Goal: Information Seeking & Learning: Learn about a topic

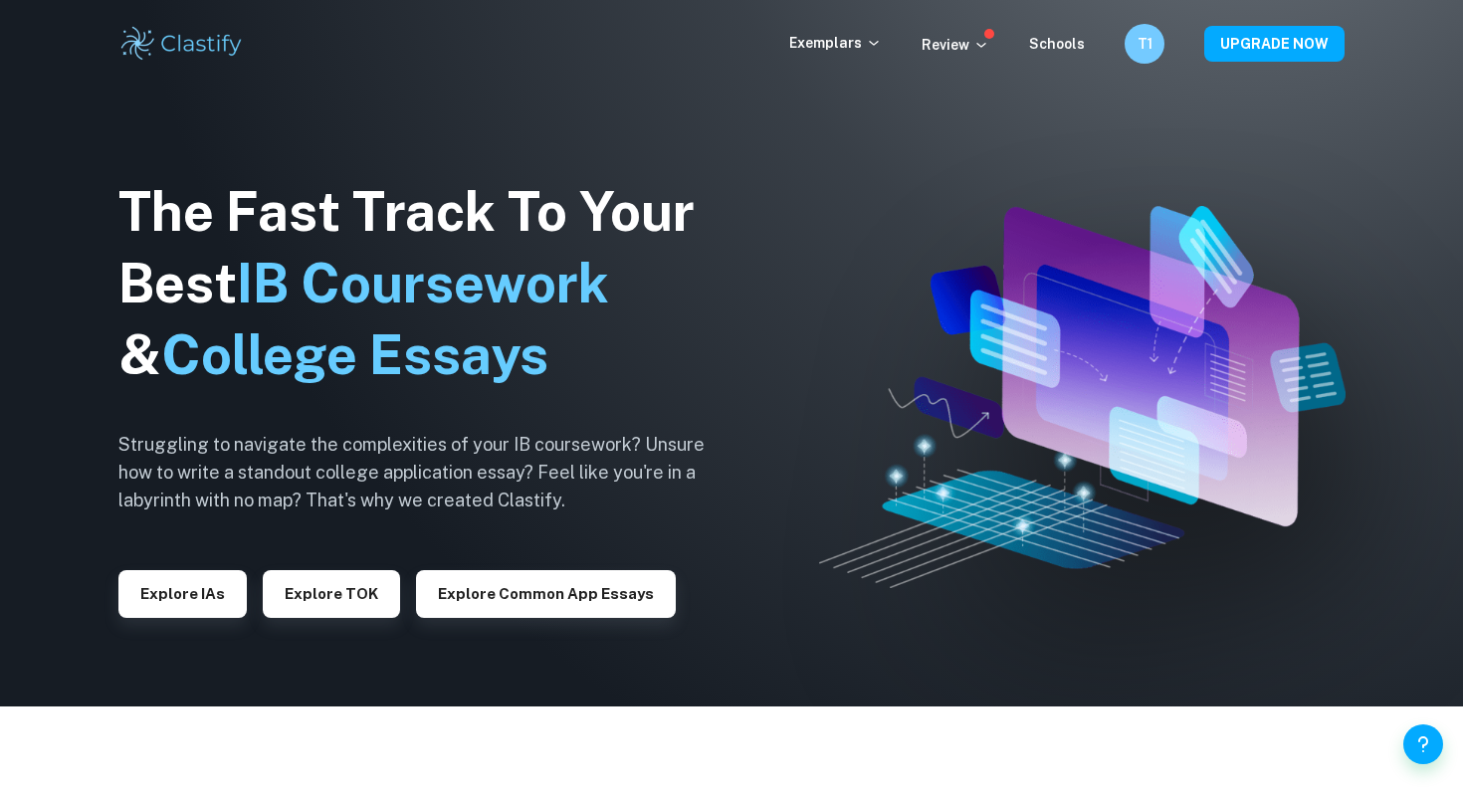
scroll to position [89, 0]
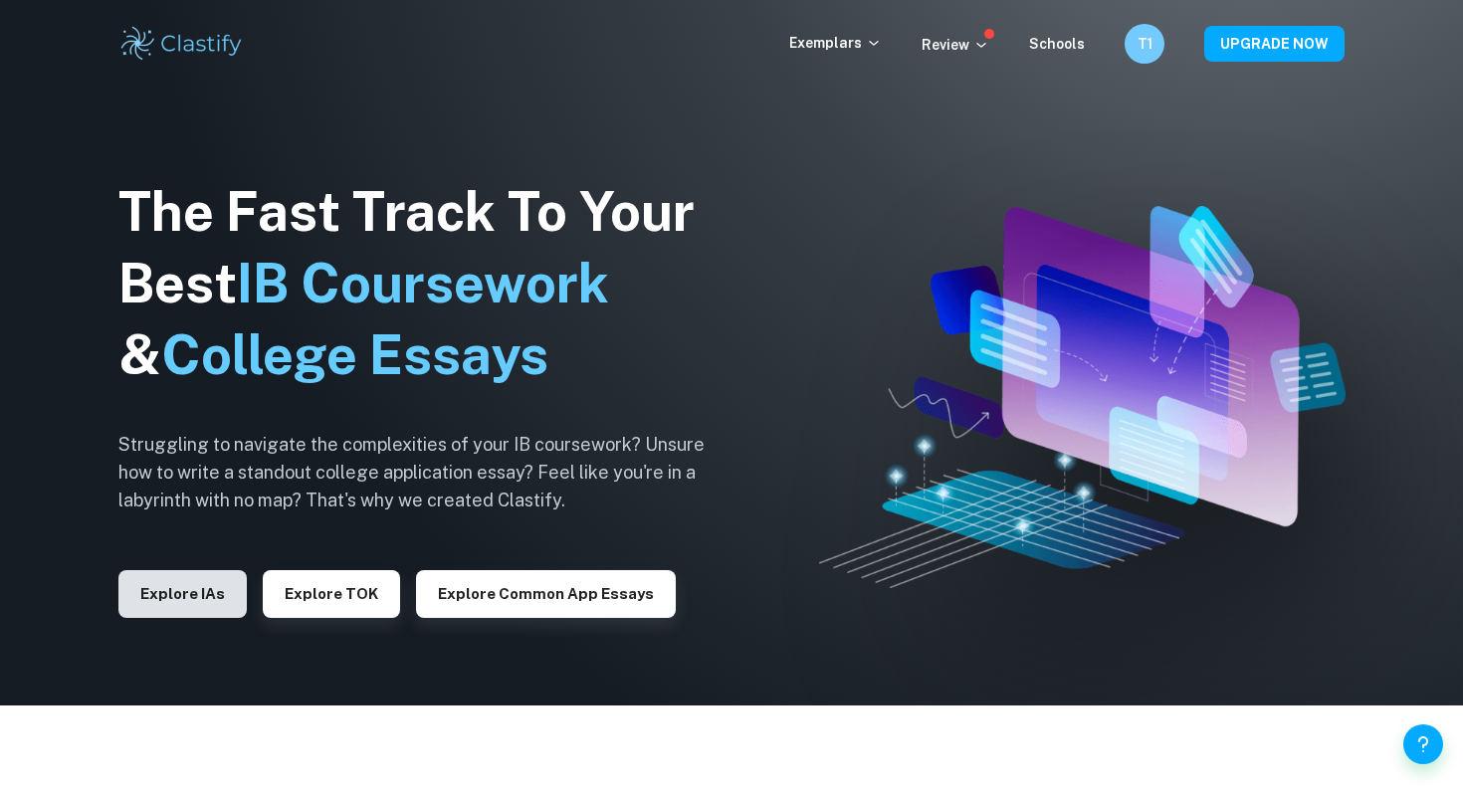
click at [169, 612] on button "Explore IAs" at bounding box center [182, 594] width 128 height 48
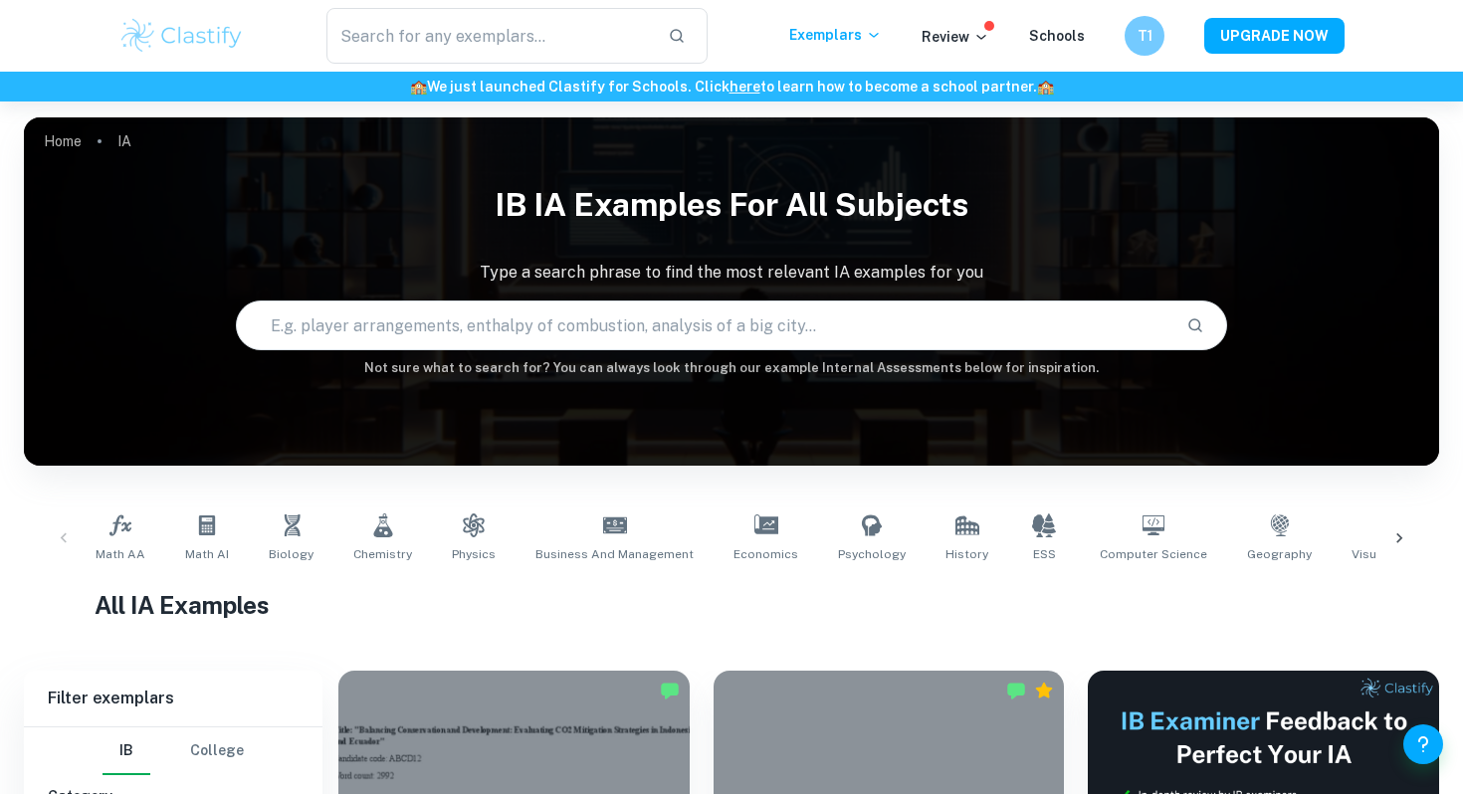
click at [504, 325] on input "text" at bounding box center [703, 326] width 933 height 56
type input "global politics"
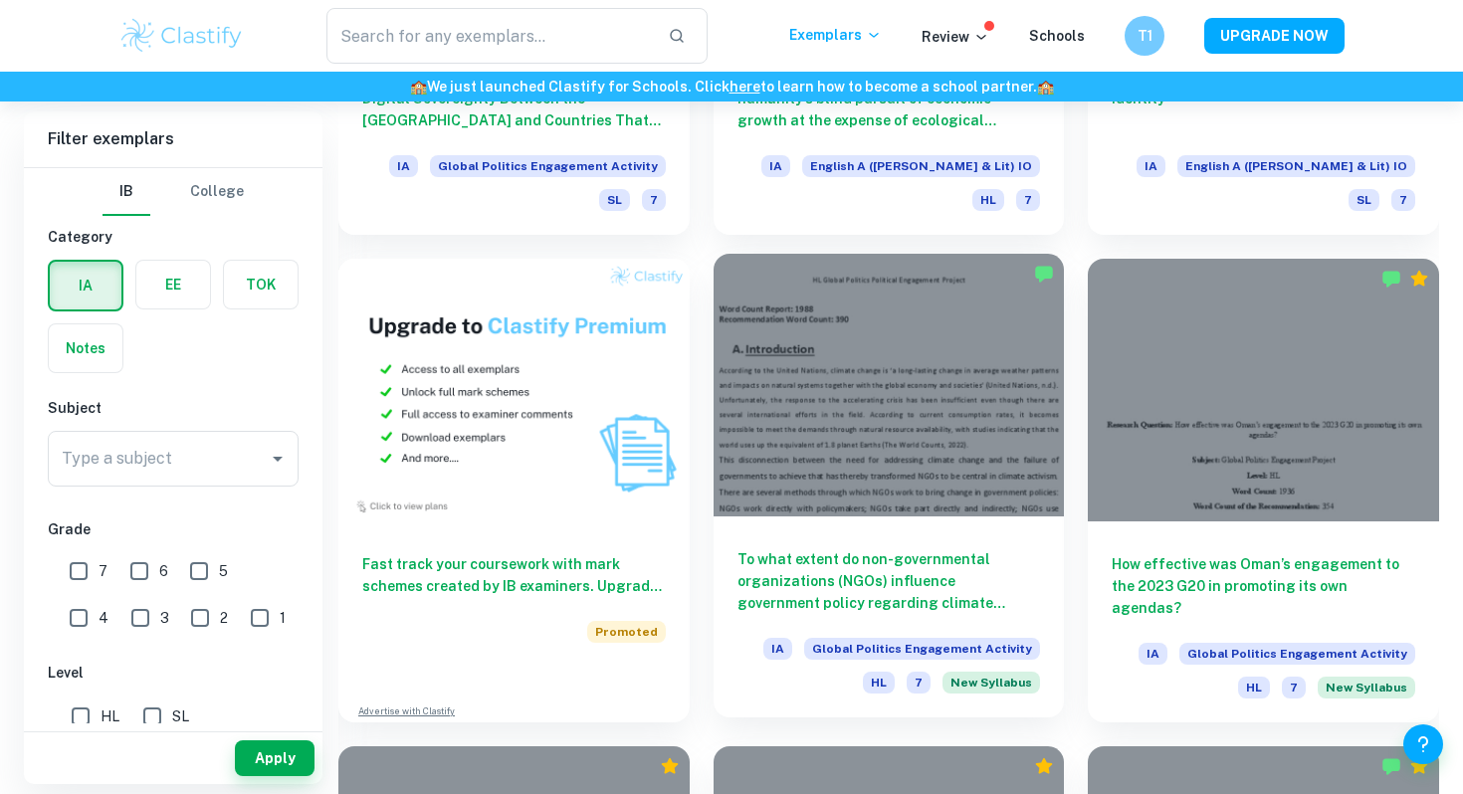
scroll to position [1390, 0]
click at [865, 589] on h6 "To what extent do non-governmental organizations (NGOs) influence government po…" at bounding box center [890, 580] width 304 height 66
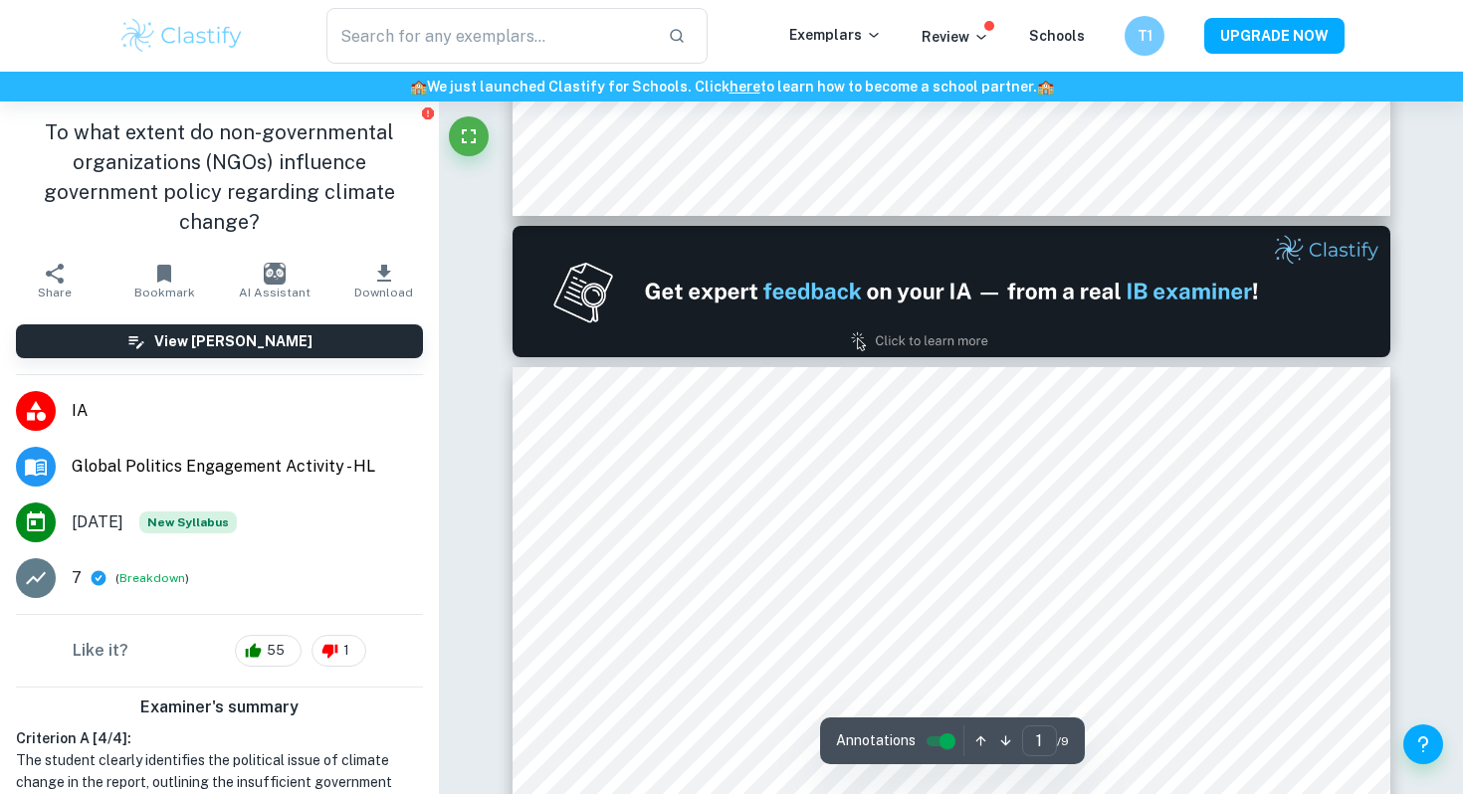
type input "2"
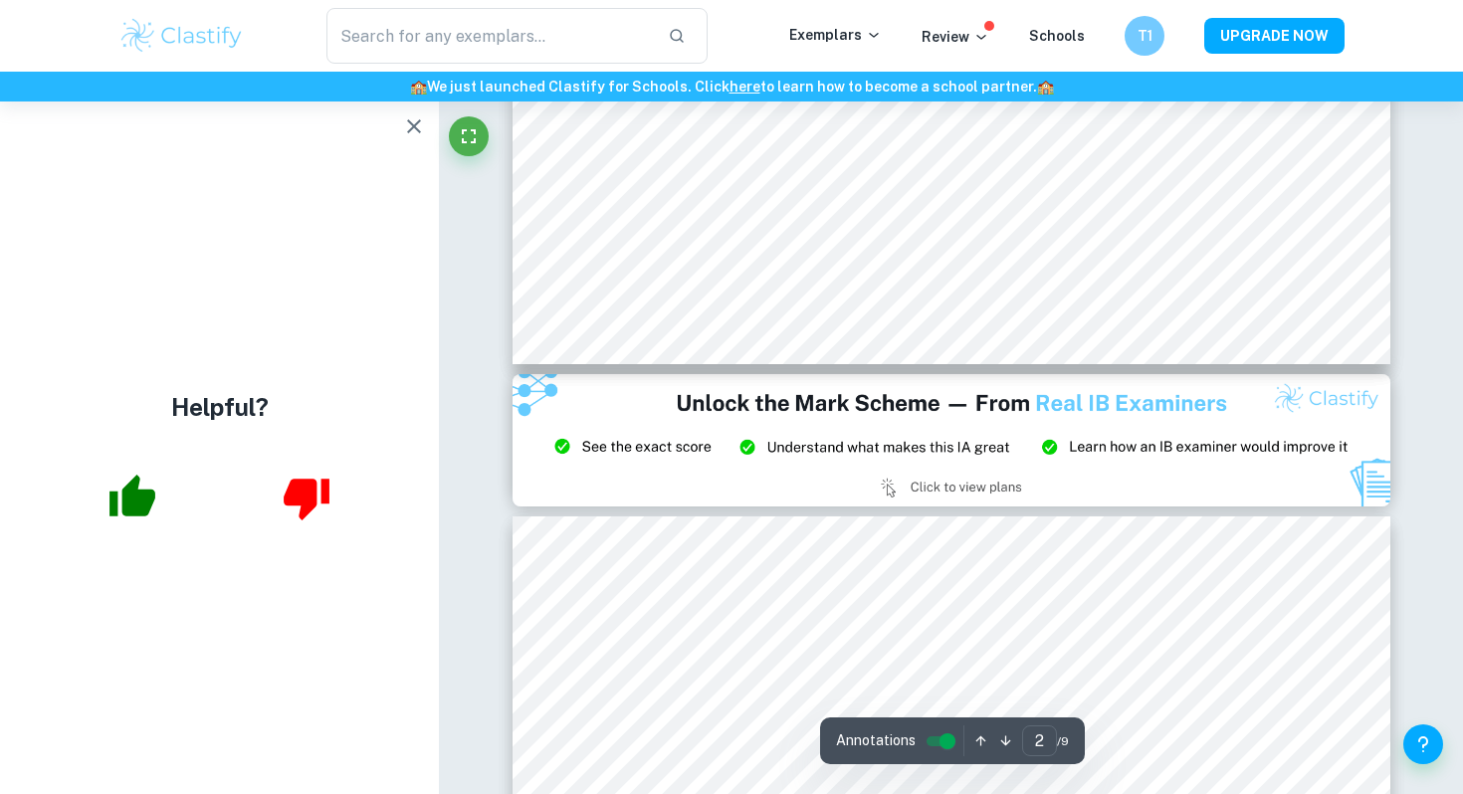
scroll to position [2393, 0]
